Goal: Information Seeking & Learning: Learn about a topic

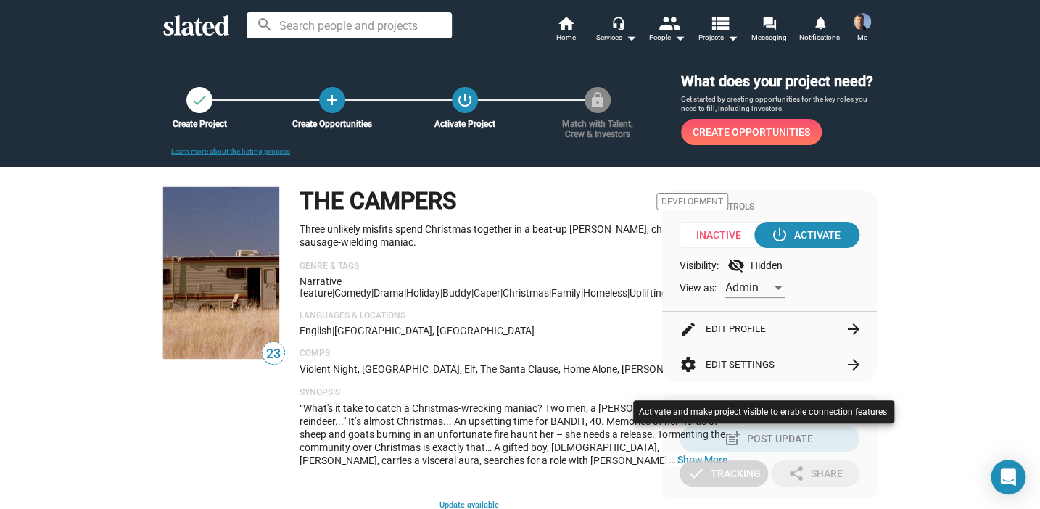
drag, startPoint x: 36, startPoint y: 215, endPoint x: 90, endPoint y: 169, distance: 71.5
click at [36, 215] on div at bounding box center [520, 254] width 1040 height 509
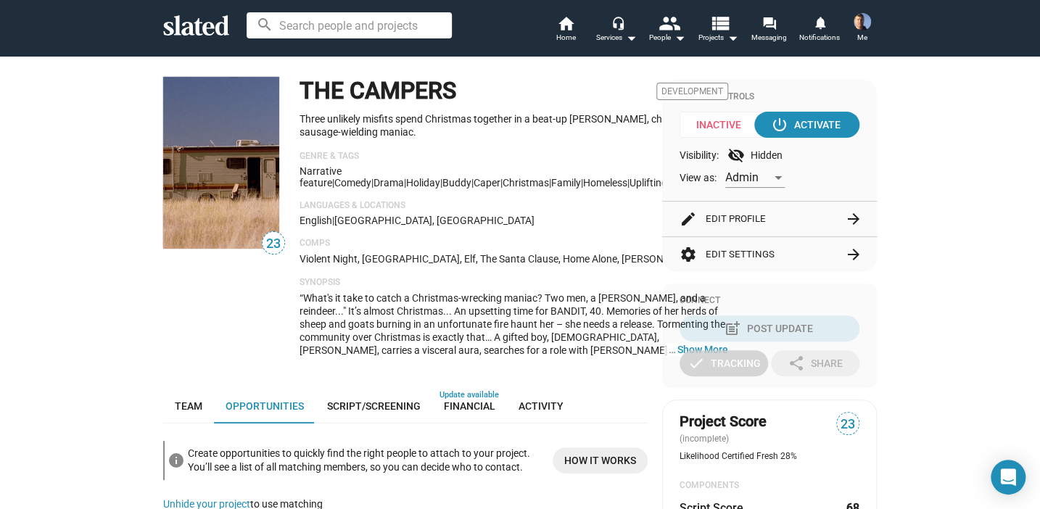
scroll to position [145, 0]
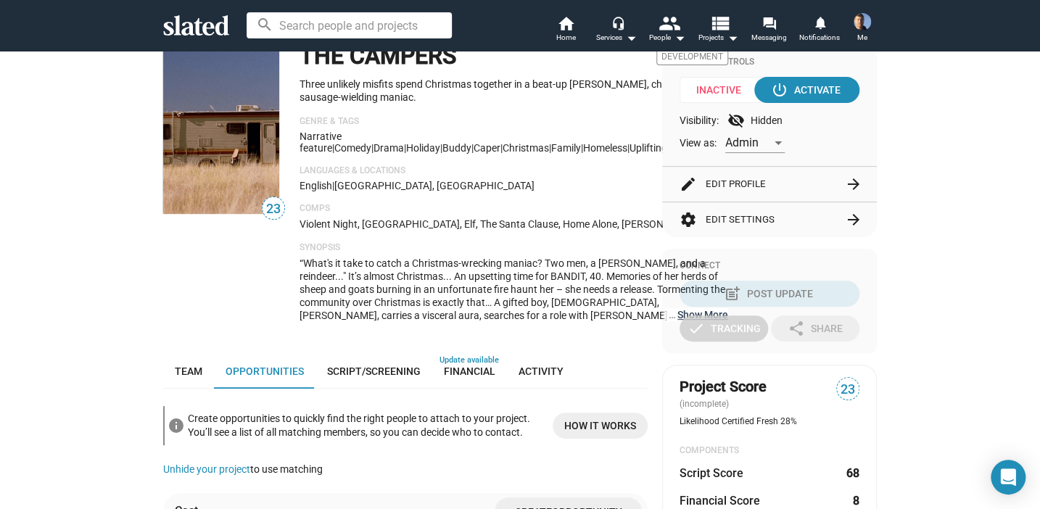
click at [677, 315] on button "… Show More" at bounding box center [702, 314] width 51 height 13
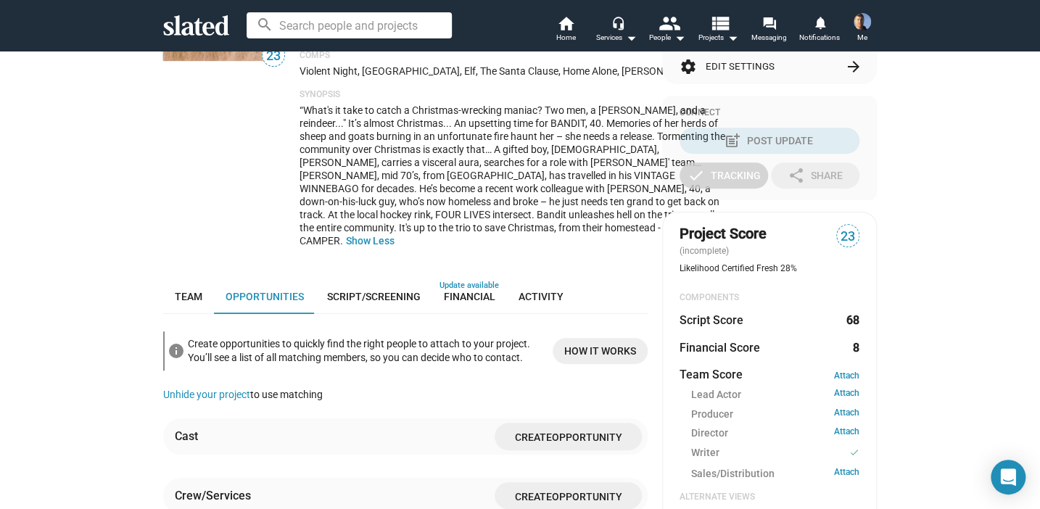
scroll to position [435, 0]
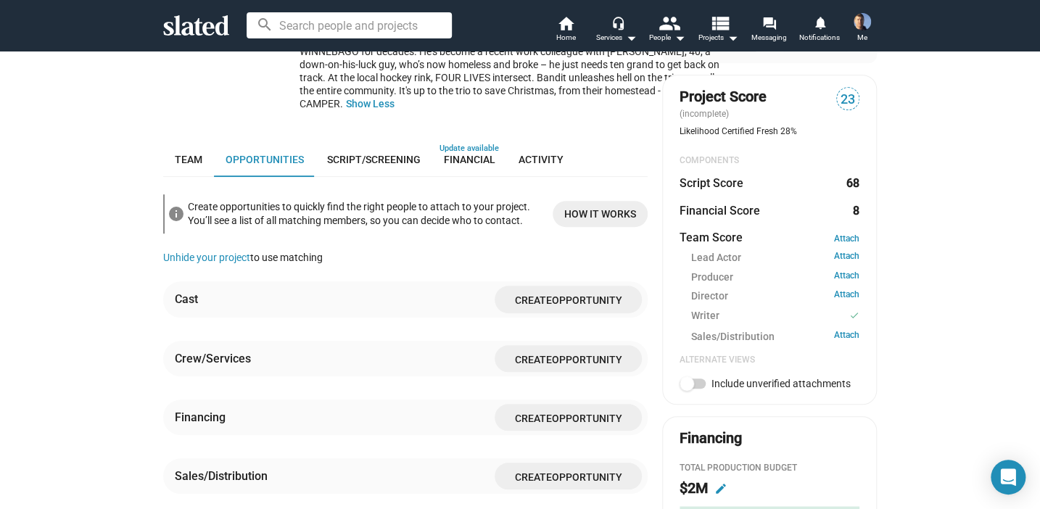
click at [94, 190] on div "check Create Project add Create Opportunities power_settings_new Activate Proje…" at bounding box center [520, 212] width 1040 height 1195
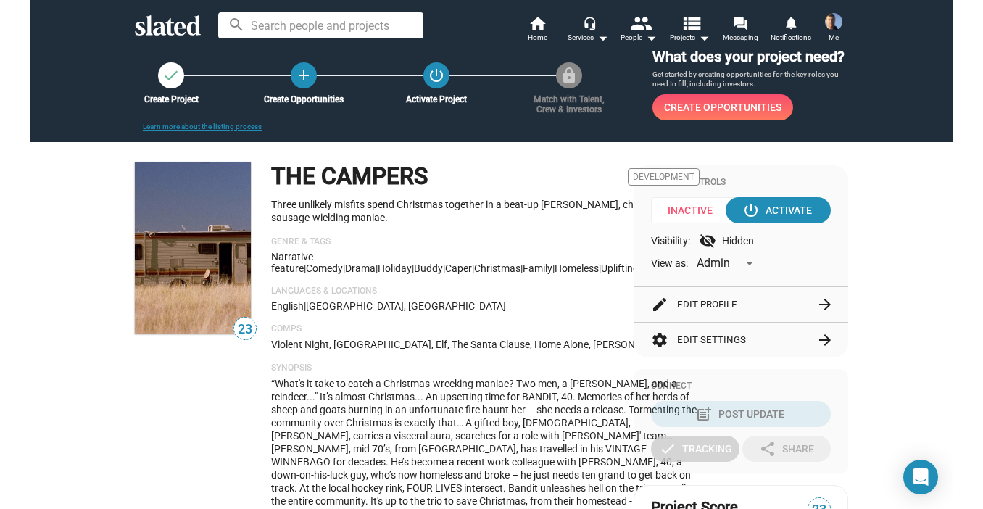
scroll to position [0, 0]
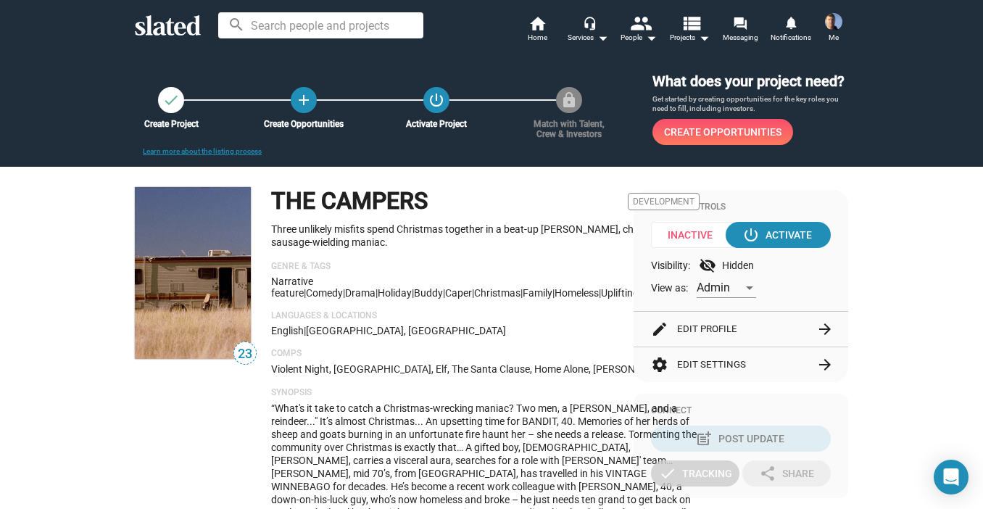
click at [597, 302] on div "THE CAMPERS Development Three unlikely misfits spend Christmas together in a be…" at bounding box center [485, 372] width 428 height 370
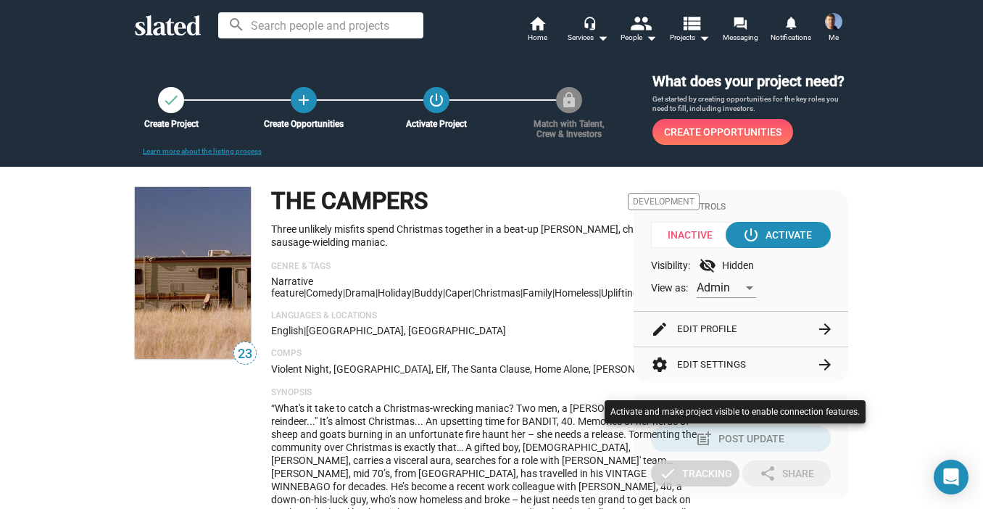
click at [65, 302] on div at bounding box center [491, 254] width 983 height 509
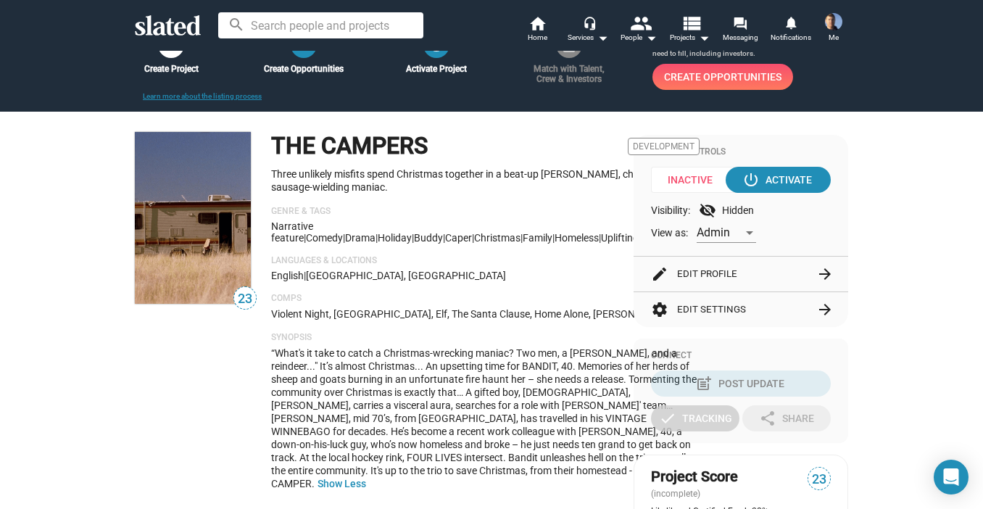
scroll to position [290, 0]
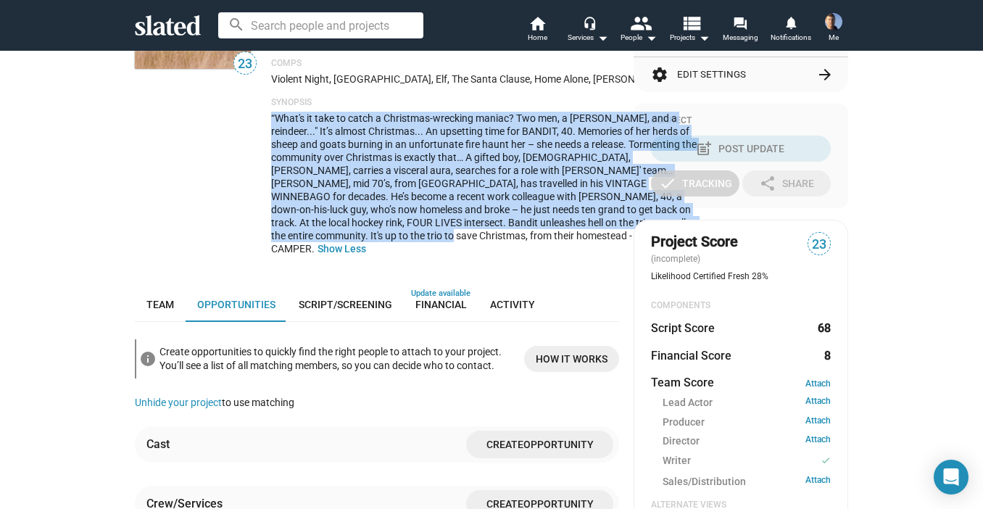
drag, startPoint x: 418, startPoint y: 267, endPoint x: 267, endPoint y: 122, distance: 209.7
click at [271, 122] on span "“What's it take to catch a Christmas-wrecking maniac? Two men, a [PERSON_NAME],…" at bounding box center [485, 183] width 428 height 142
drag, startPoint x: 267, startPoint y: 122, endPoint x: 337, endPoint y: 161, distance: 80.5
copy span "“What's it take to catch a Christmas-wrecking maniac? Two men, a [PERSON_NAME],…"
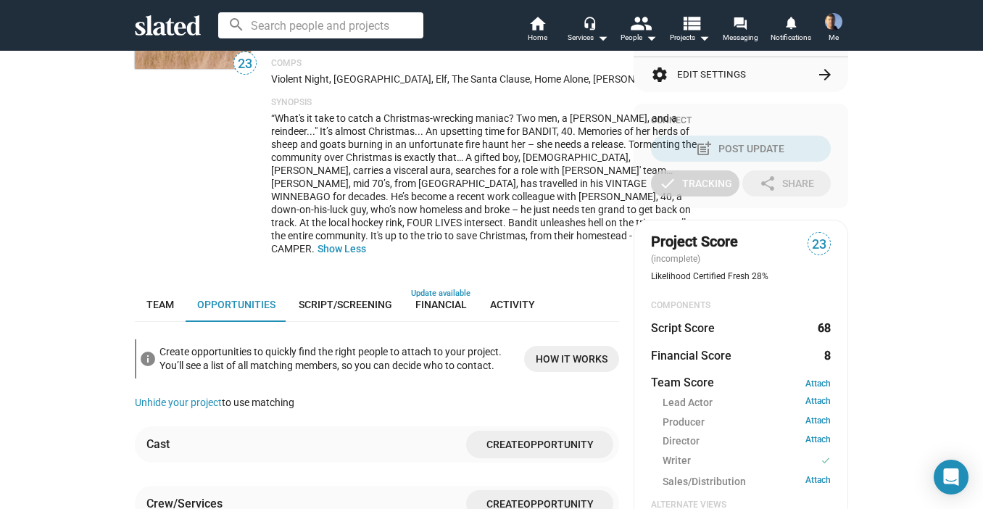
click at [49, 108] on div "check Create Project add Create Opportunities power_settings_new Activate Proje…" at bounding box center [491, 357] width 983 height 1195
click at [135, 228] on div "23" at bounding box center [196, 82] width 122 height 370
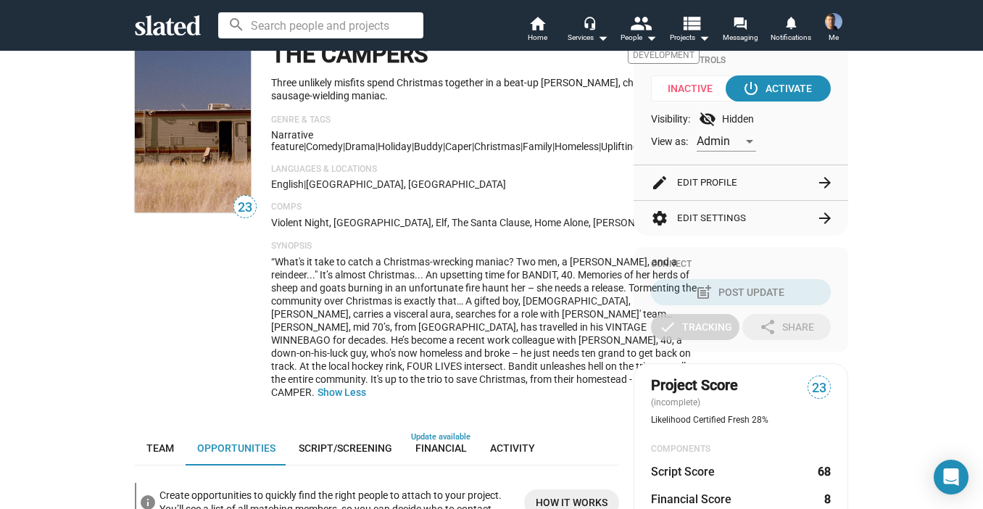
scroll to position [72, 0]
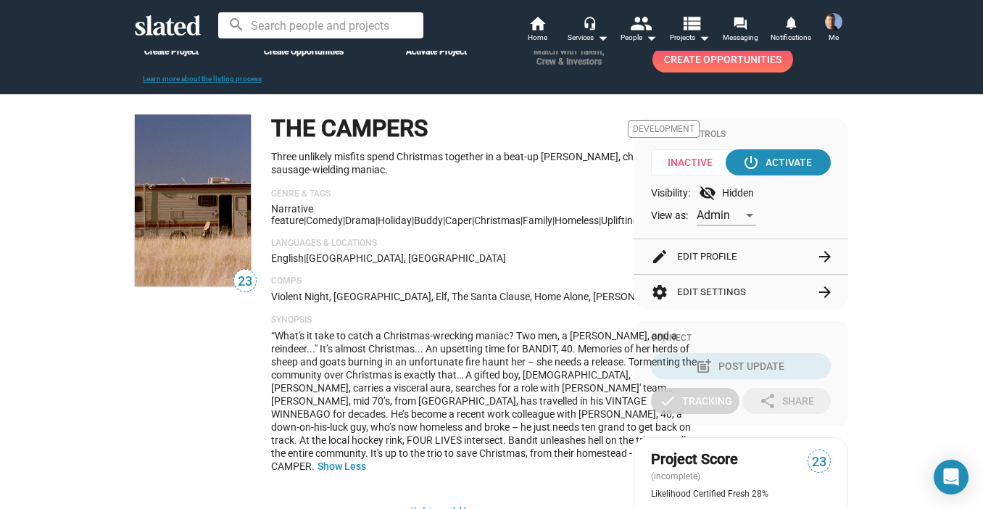
click at [444, 341] on span "“What's it take to catch a Christmas-wrecking maniac? Two men, a [PERSON_NAME],…" at bounding box center [485, 401] width 428 height 142
click at [481, 366] on span "“What's it take to catch a Christmas-wrecking maniac? Two men, a [PERSON_NAME],…" at bounding box center [485, 401] width 428 height 142
click at [493, 239] on p "Languages & Locations" at bounding box center [485, 244] width 428 height 12
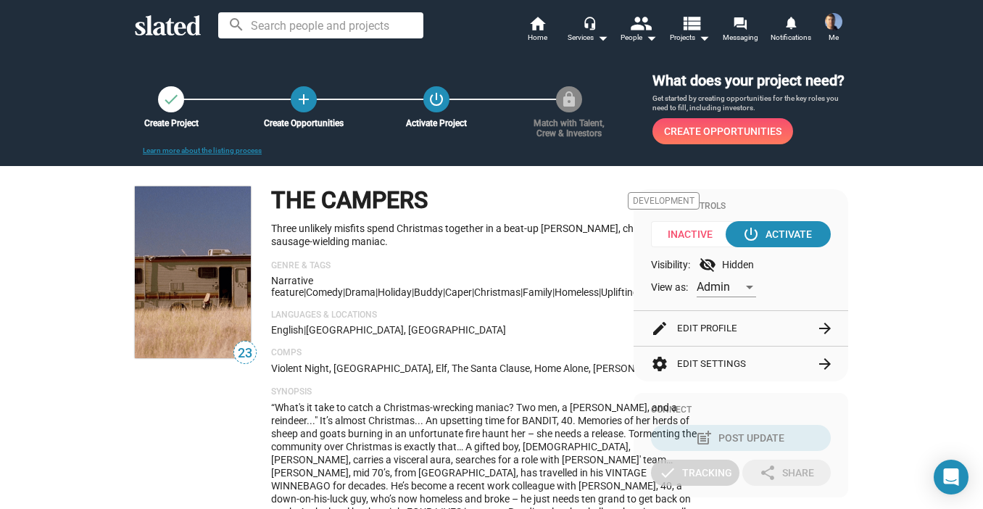
scroll to position [0, 0]
